Goal: Task Accomplishment & Management: Use online tool/utility

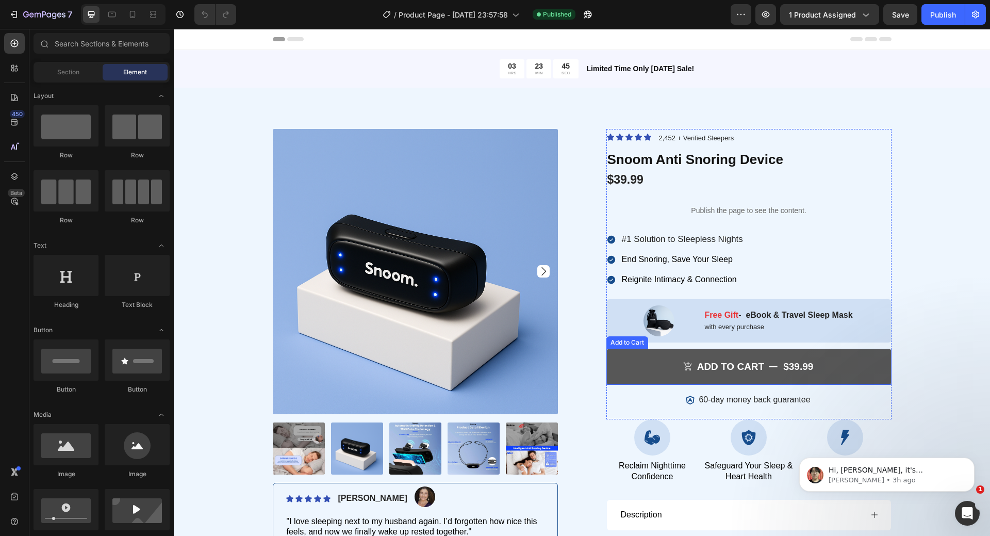
click at [681, 357] on button "ADD to cart $39.99" at bounding box center [748, 367] width 285 height 37
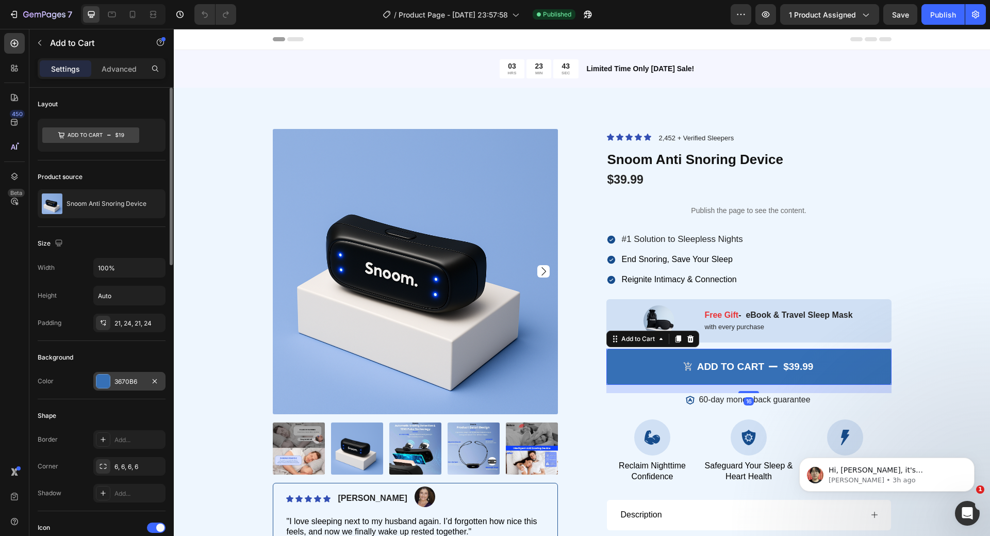
click at [103, 386] on div at bounding box center [102, 380] width 13 height 13
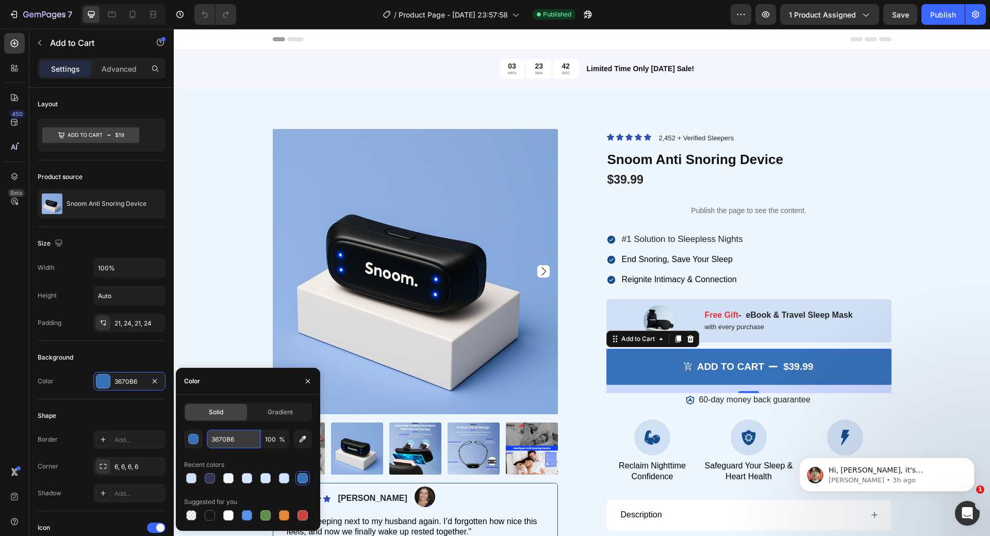
click at [238, 442] on input "3670B6" at bounding box center [234, 439] width 54 height 19
click at [638, 135] on div "Icon Icon Icon Icon Icon" at bounding box center [628, 138] width 45 height 10
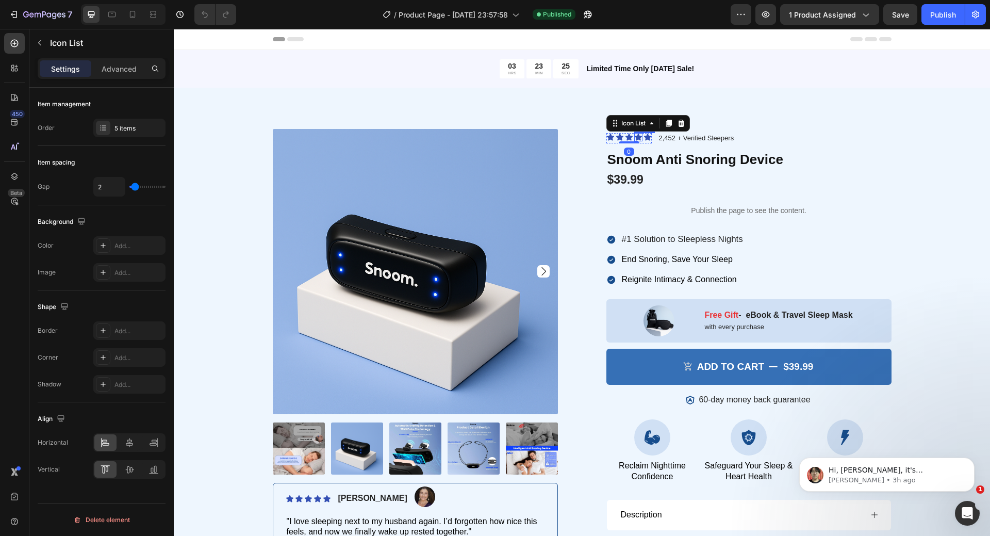
click at [635, 136] on icon at bounding box center [638, 137] width 7 height 7
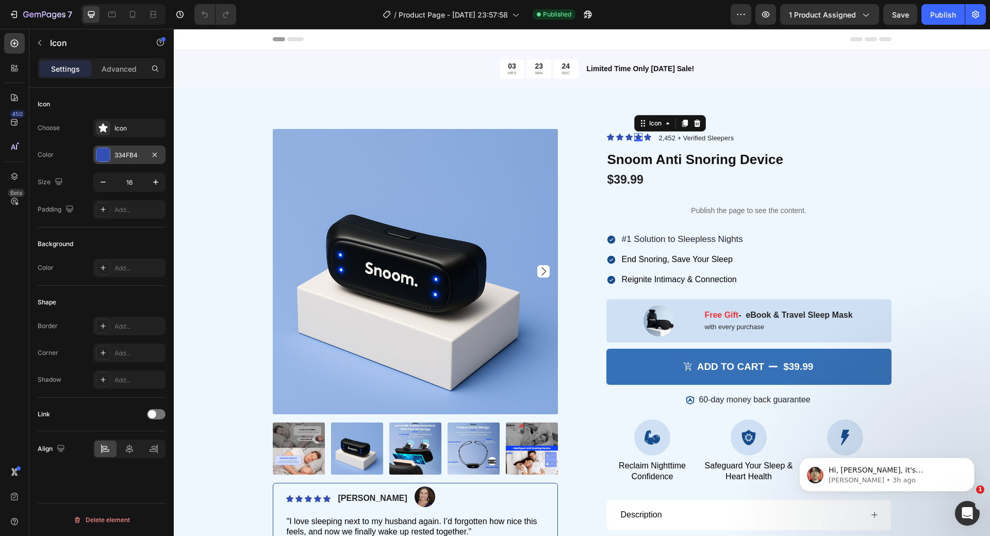
click at [109, 154] on div at bounding box center [102, 154] width 13 height 13
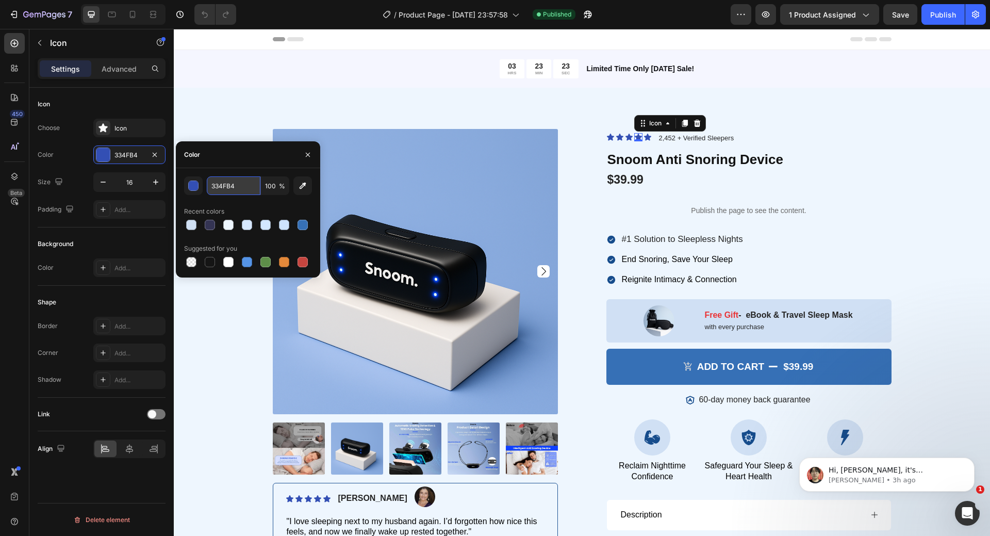
click at [239, 193] on input "334FB4" at bounding box center [234, 185] width 54 height 19
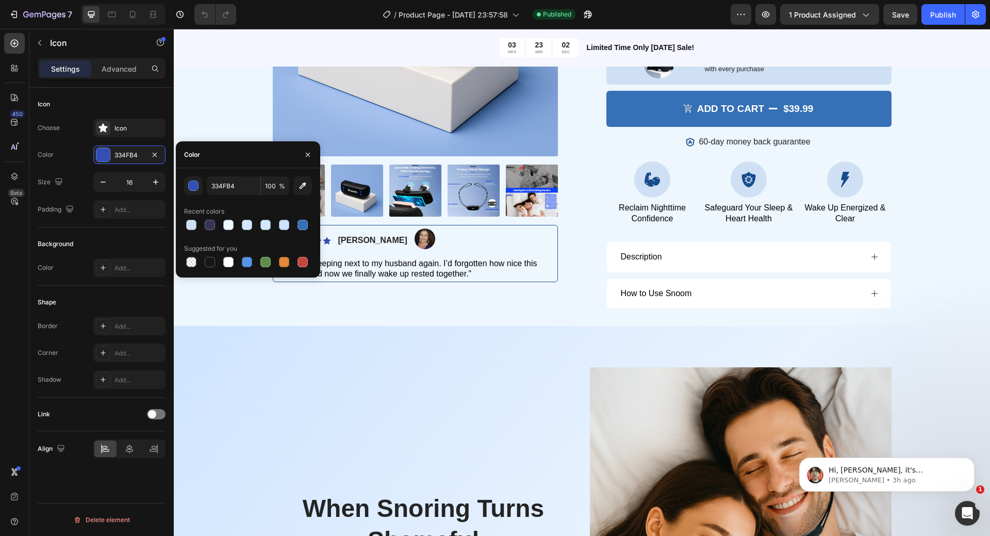
scroll to position [2663, 0]
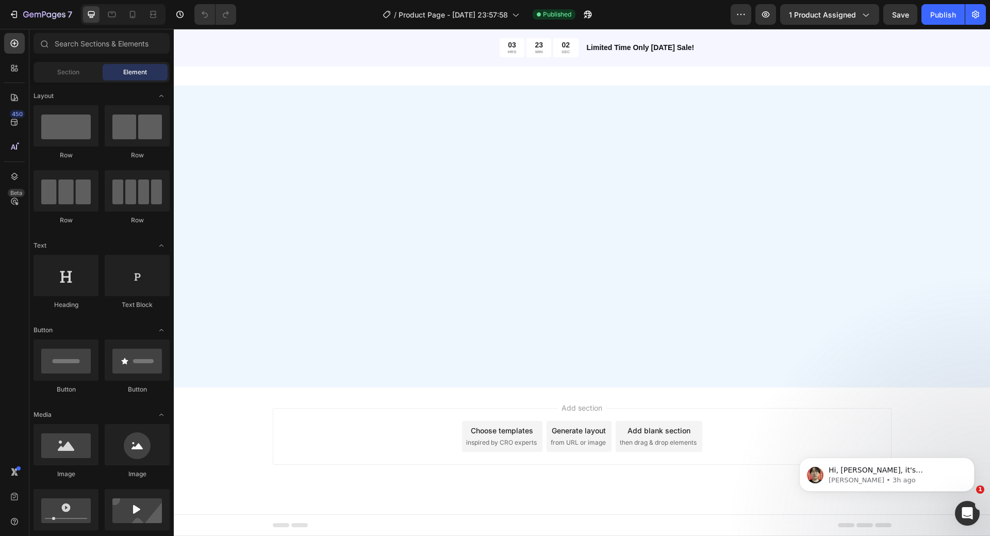
drag, startPoint x: 990, startPoint y: 125, endPoint x: 179, endPoint y: 340, distance: 838.6
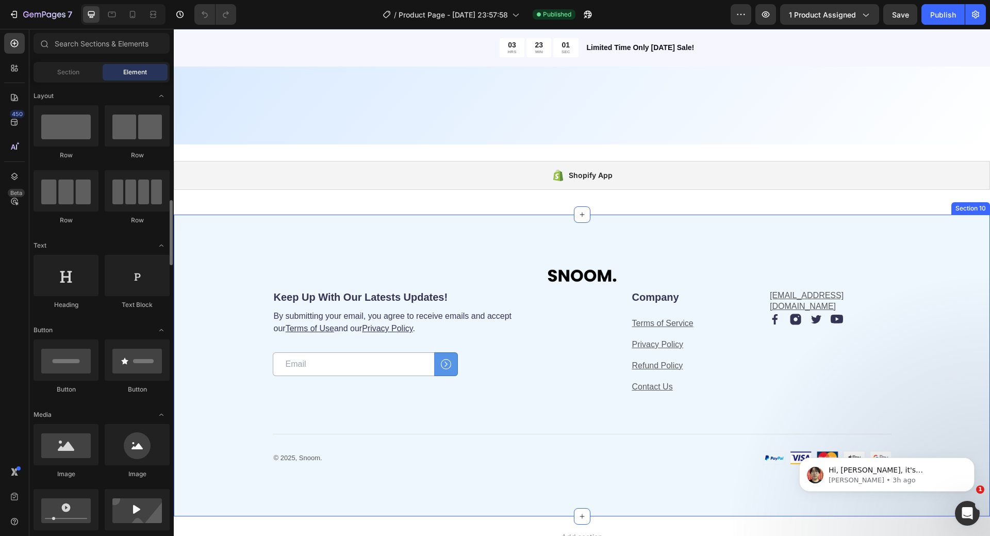
scroll to position [103, 0]
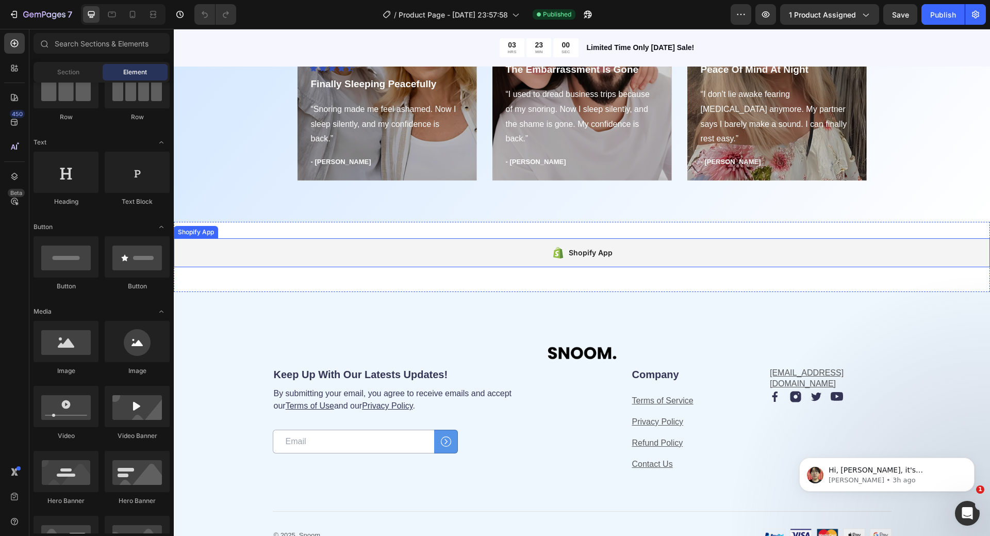
click at [328, 248] on div "Shopify App" at bounding box center [582, 252] width 816 height 29
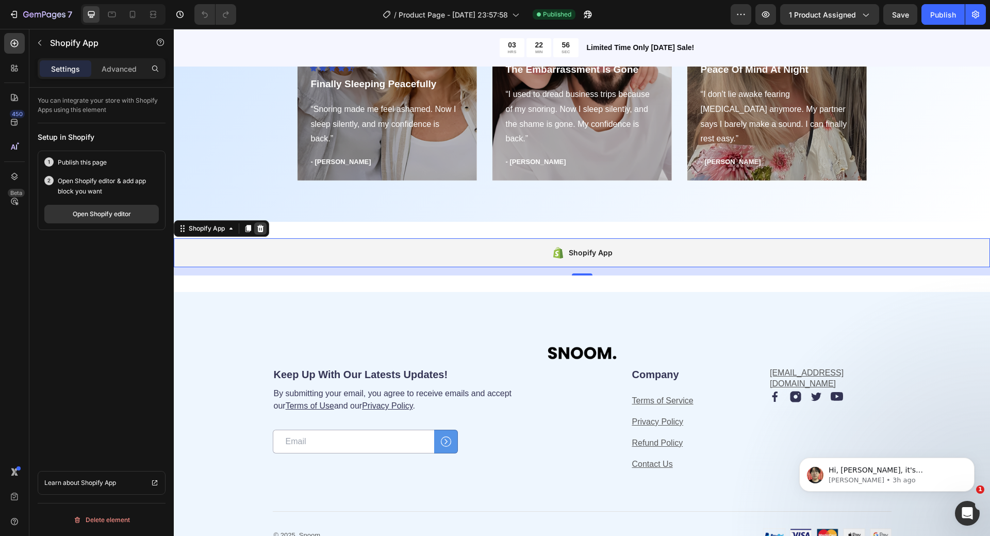
click at [261, 234] on div at bounding box center [260, 228] width 12 height 12
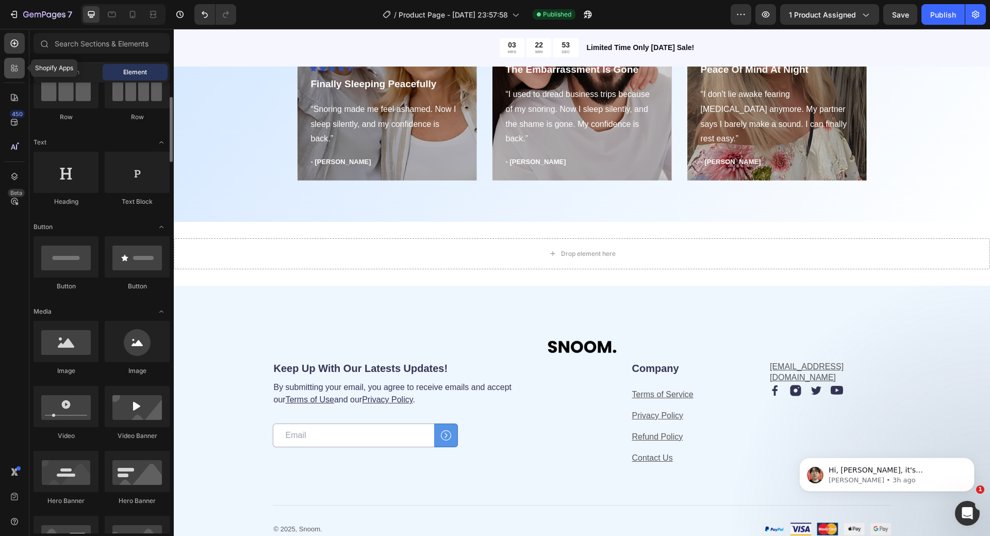
click at [9, 59] on div at bounding box center [14, 68] width 21 height 21
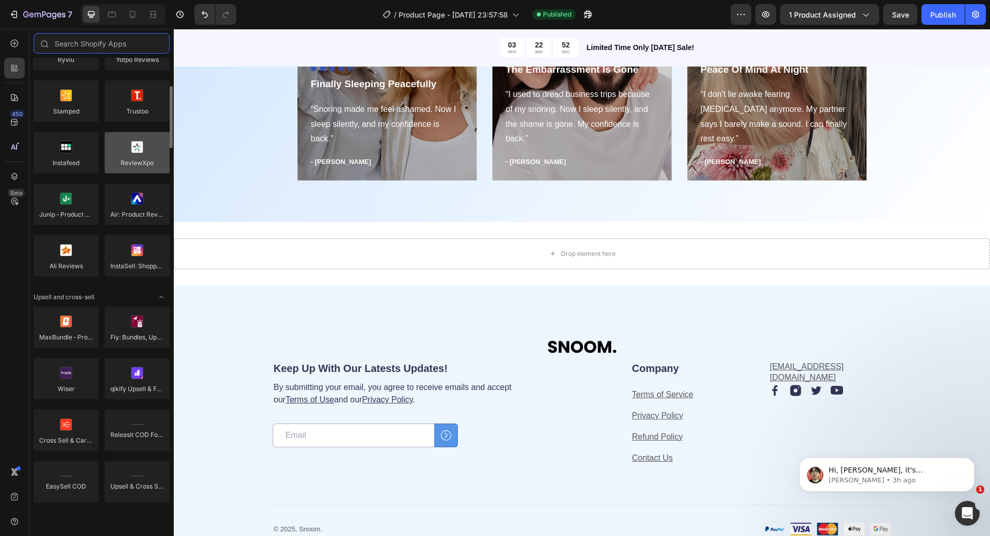
scroll to position [0, 0]
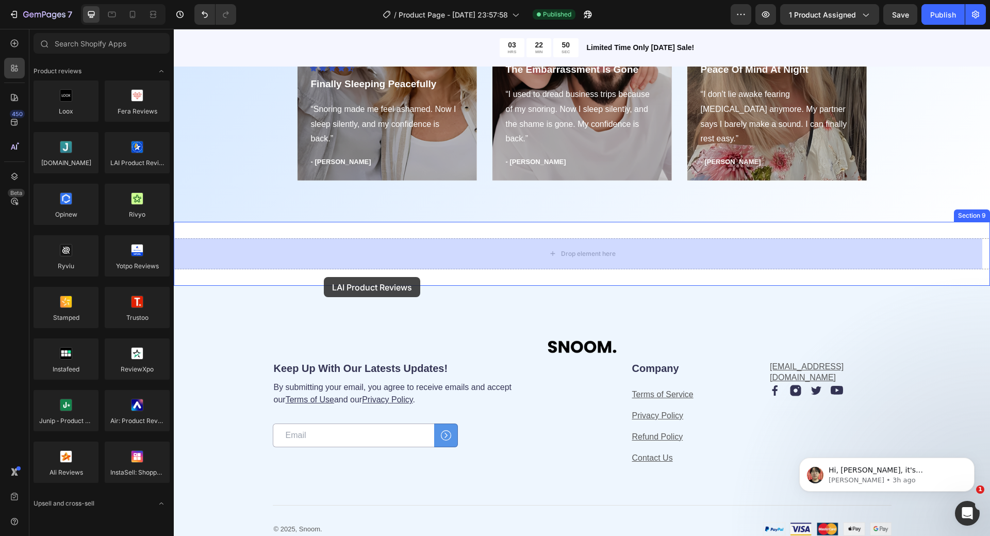
drag, startPoint x: 310, startPoint y: 193, endPoint x: 324, endPoint y: 277, distance: 85.3
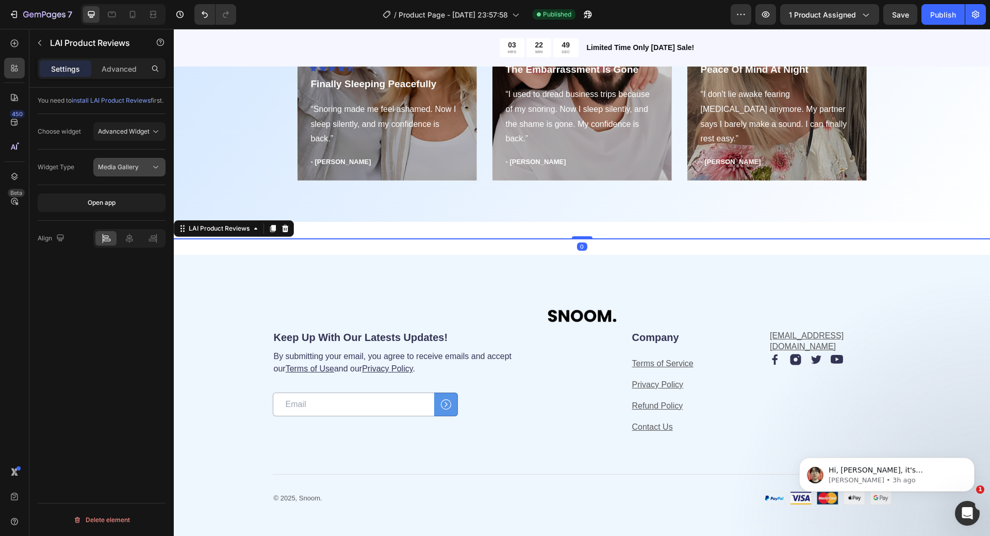
click at [126, 171] on span "Media Gallery" at bounding box center [118, 167] width 41 height 8
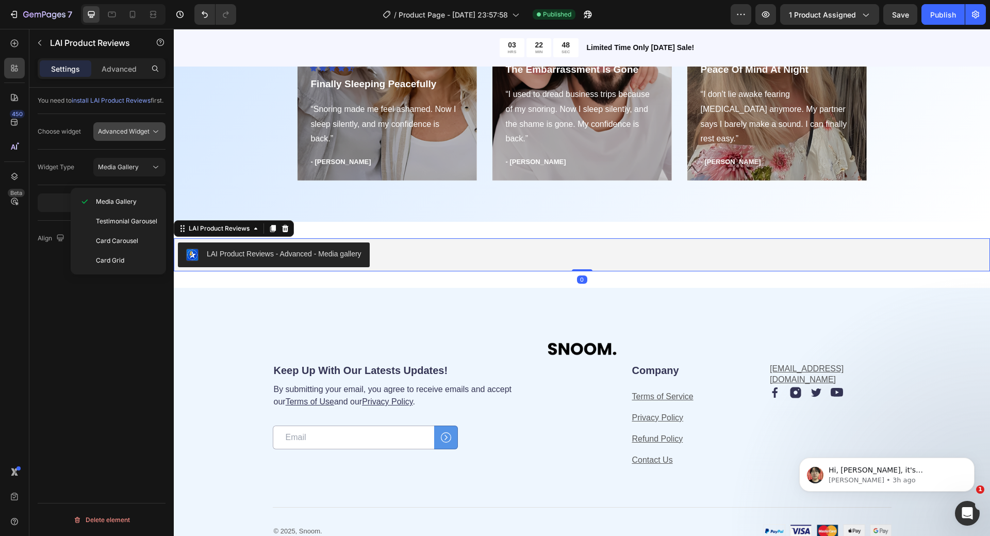
click at [123, 137] on div "Advanced Widget" at bounding box center [129, 131] width 63 height 10
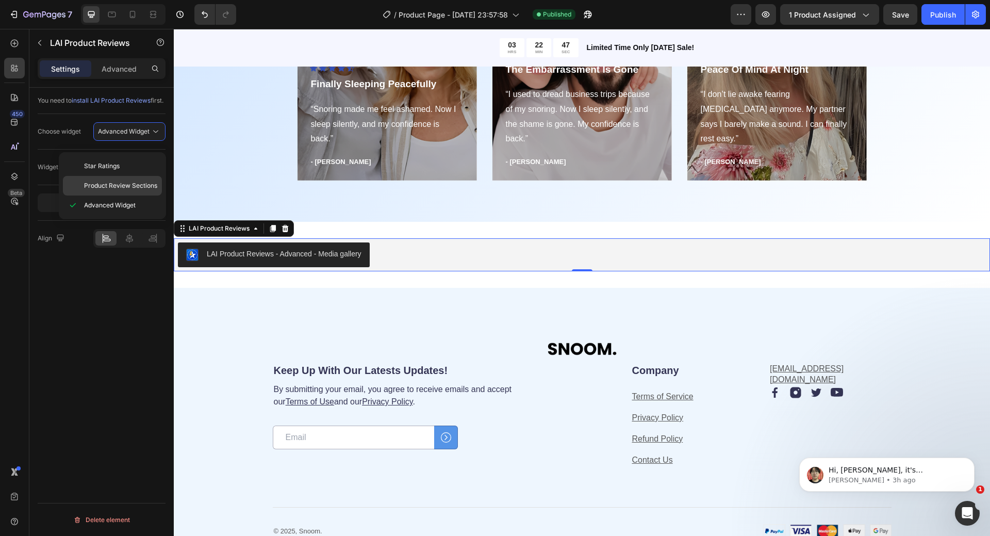
click at [128, 188] on span "Product Review Sections" at bounding box center [120, 185] width 73 height 9
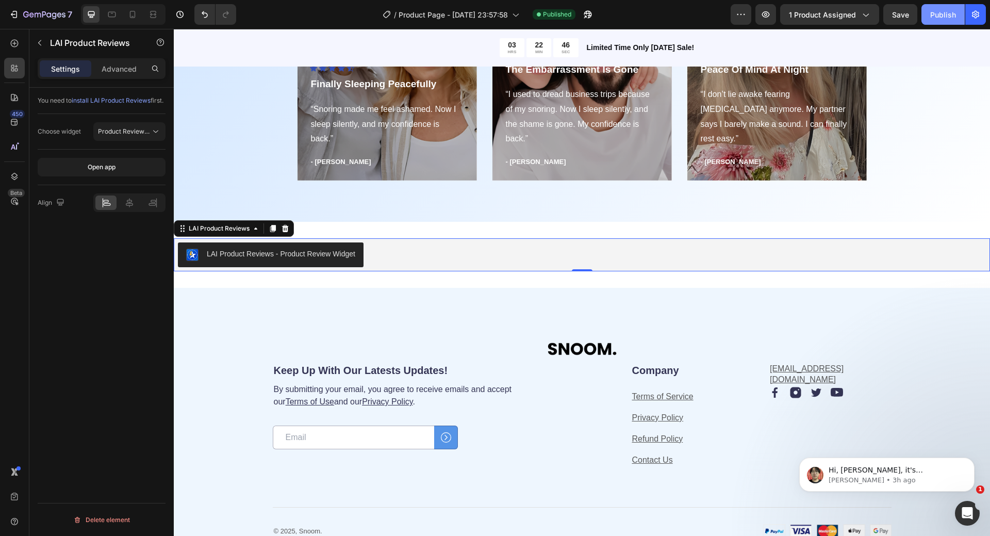
click at [933, 12] on div "Publish" at bounding box center [943, 14] width 26 height 11
